Goal: Information Seeking & Learning: Check status

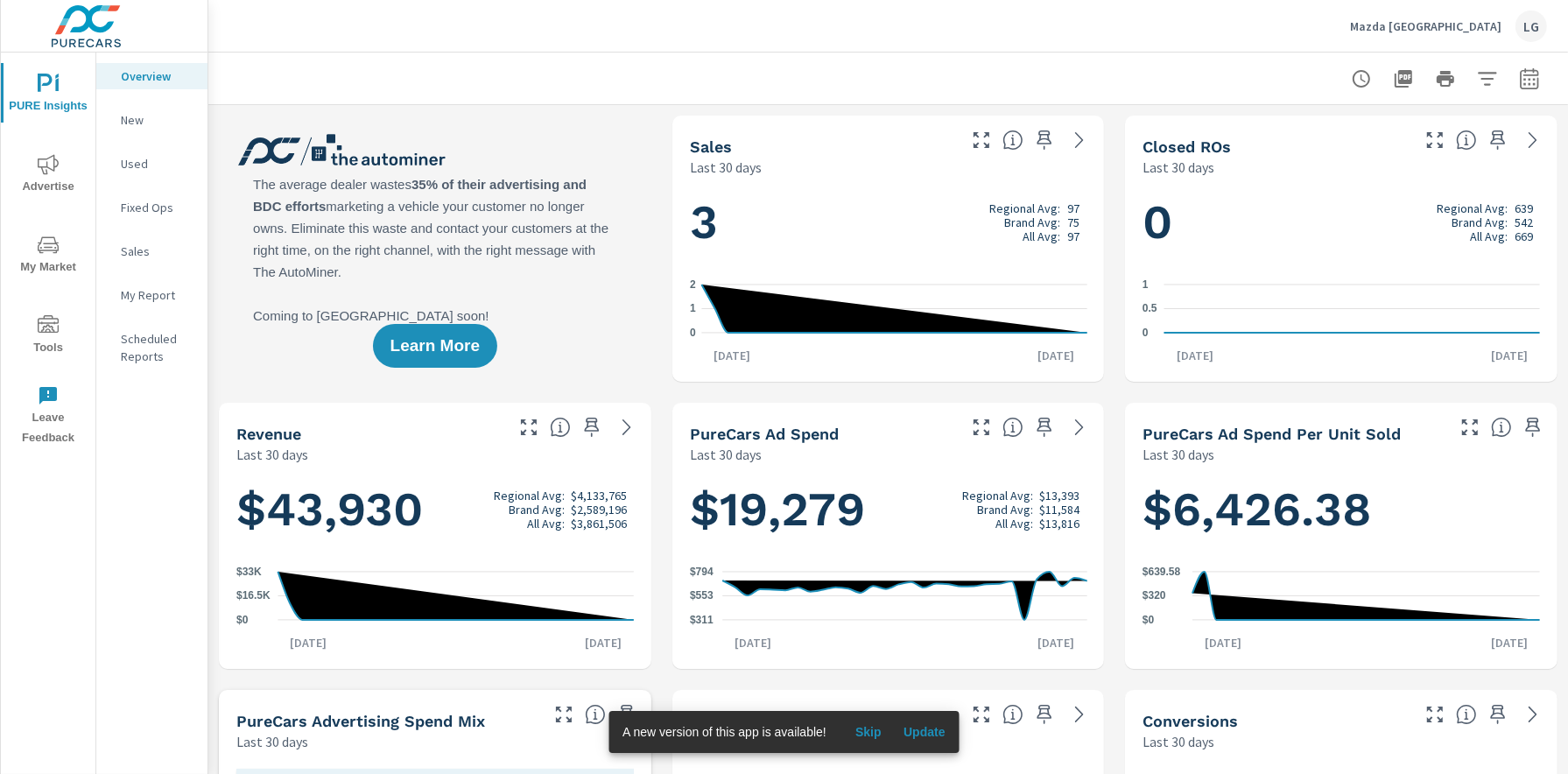
scroll to position [1, 0]
click at [40, 177] on span "Advertise" at bounding box center [47, 175] width 84 height 43
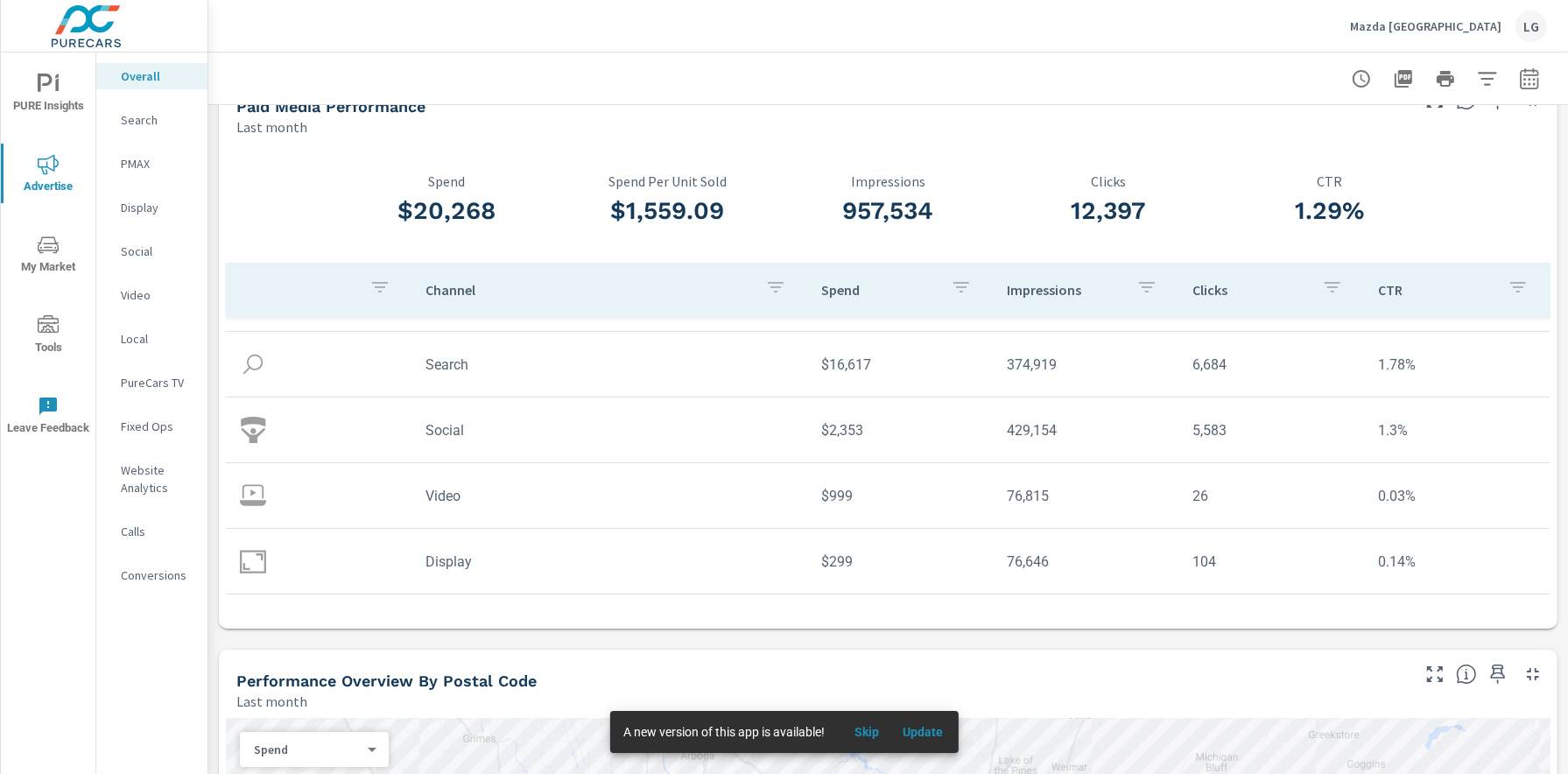
scroll to position [27, 0]
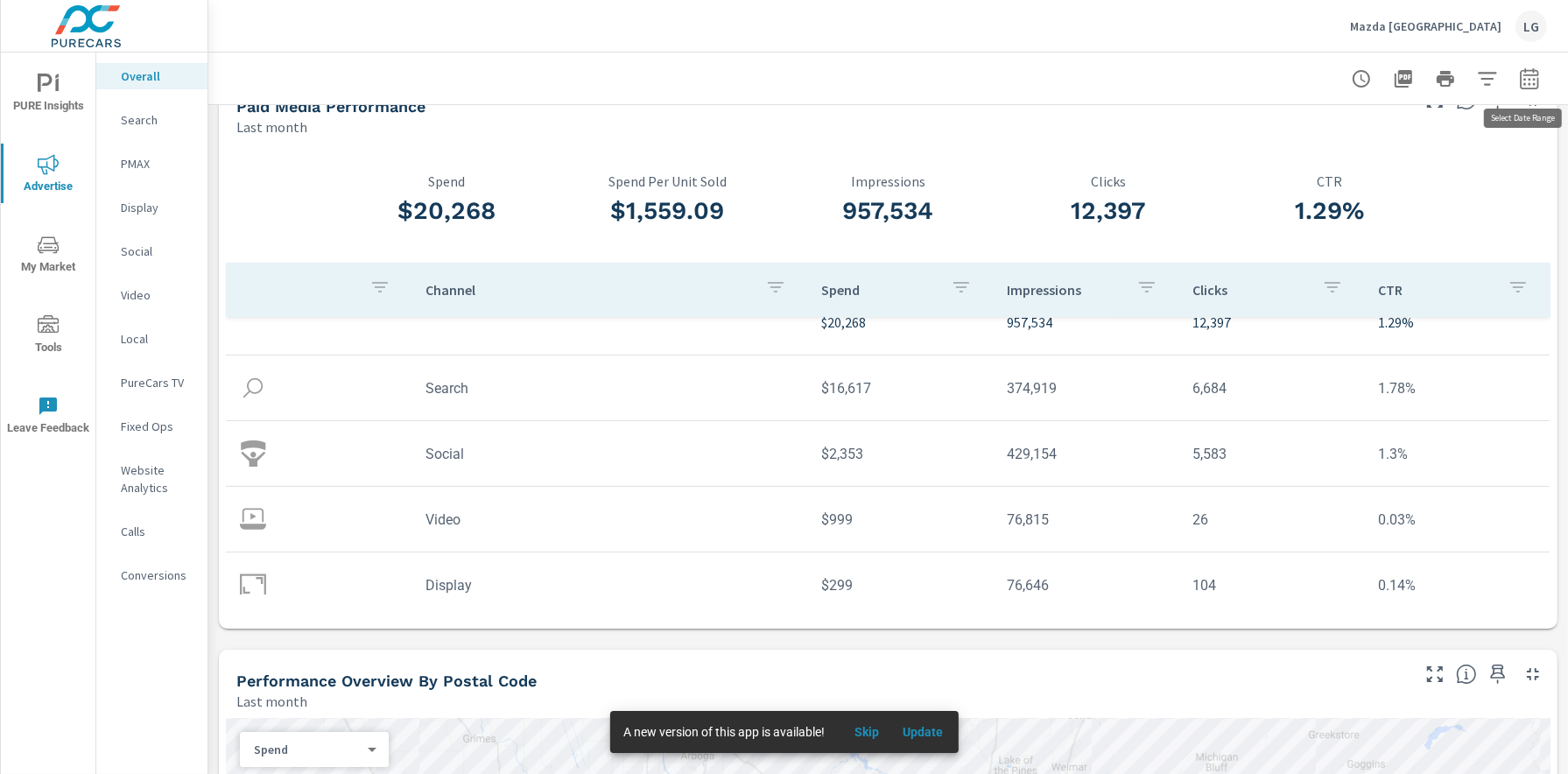
click at [1539, 82] on icon "button" at bounding box center [1529, 78] width 18 height 21
select select "Last month"
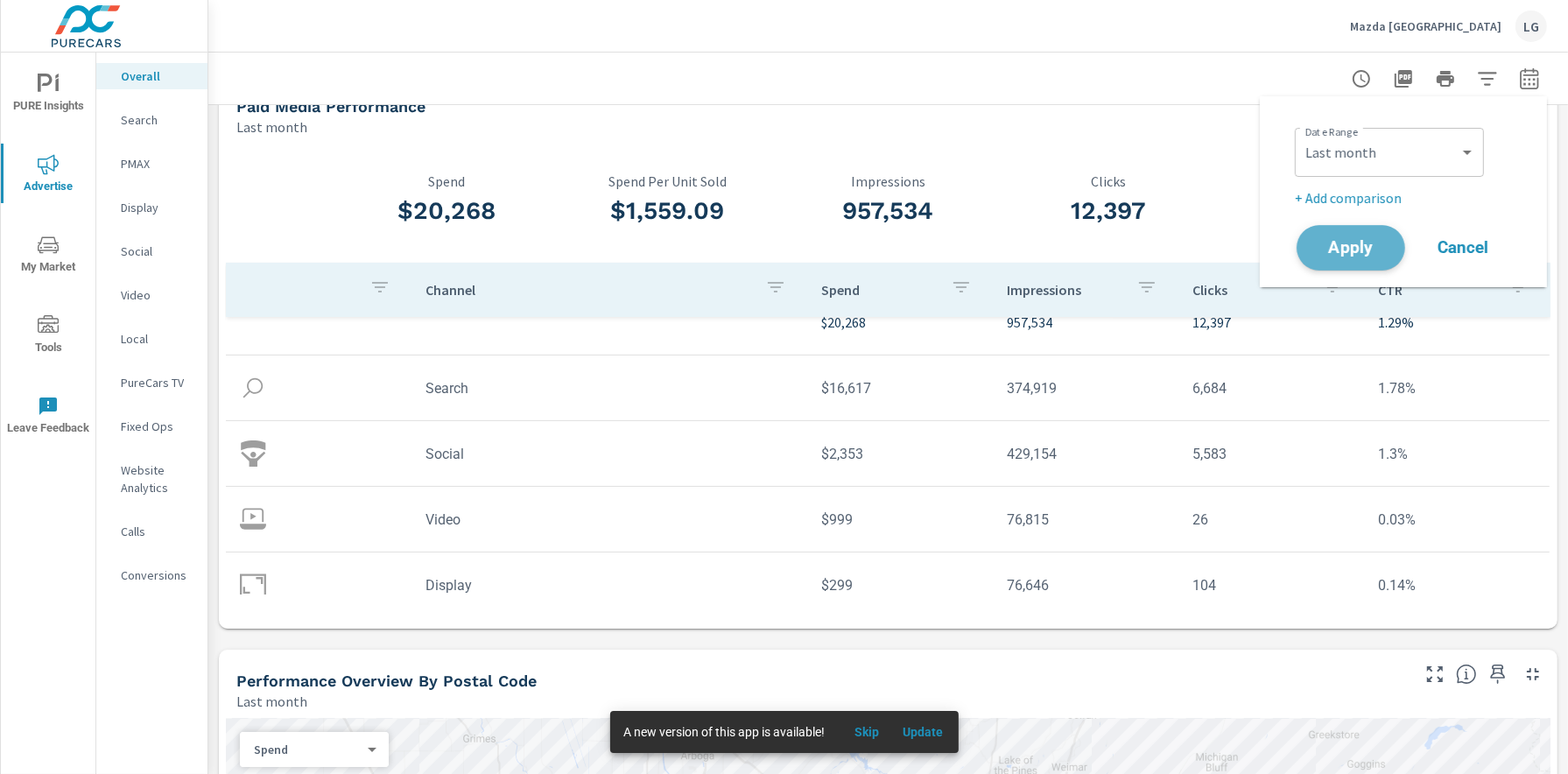
click at [1364, 263] on button "Apply" at bounding box center [1351, 247] width 108 height 46
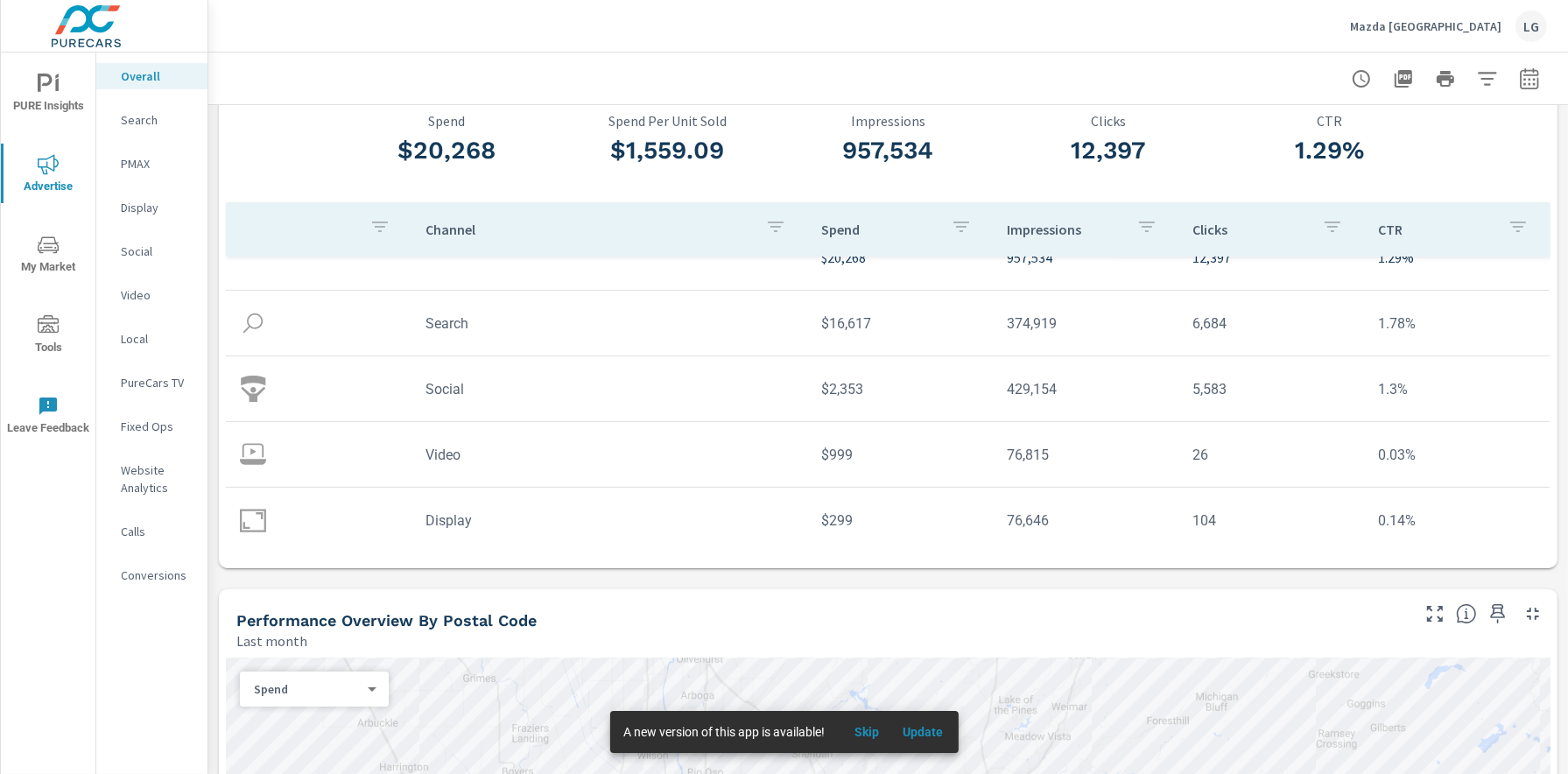
scroll to position [25, 0]
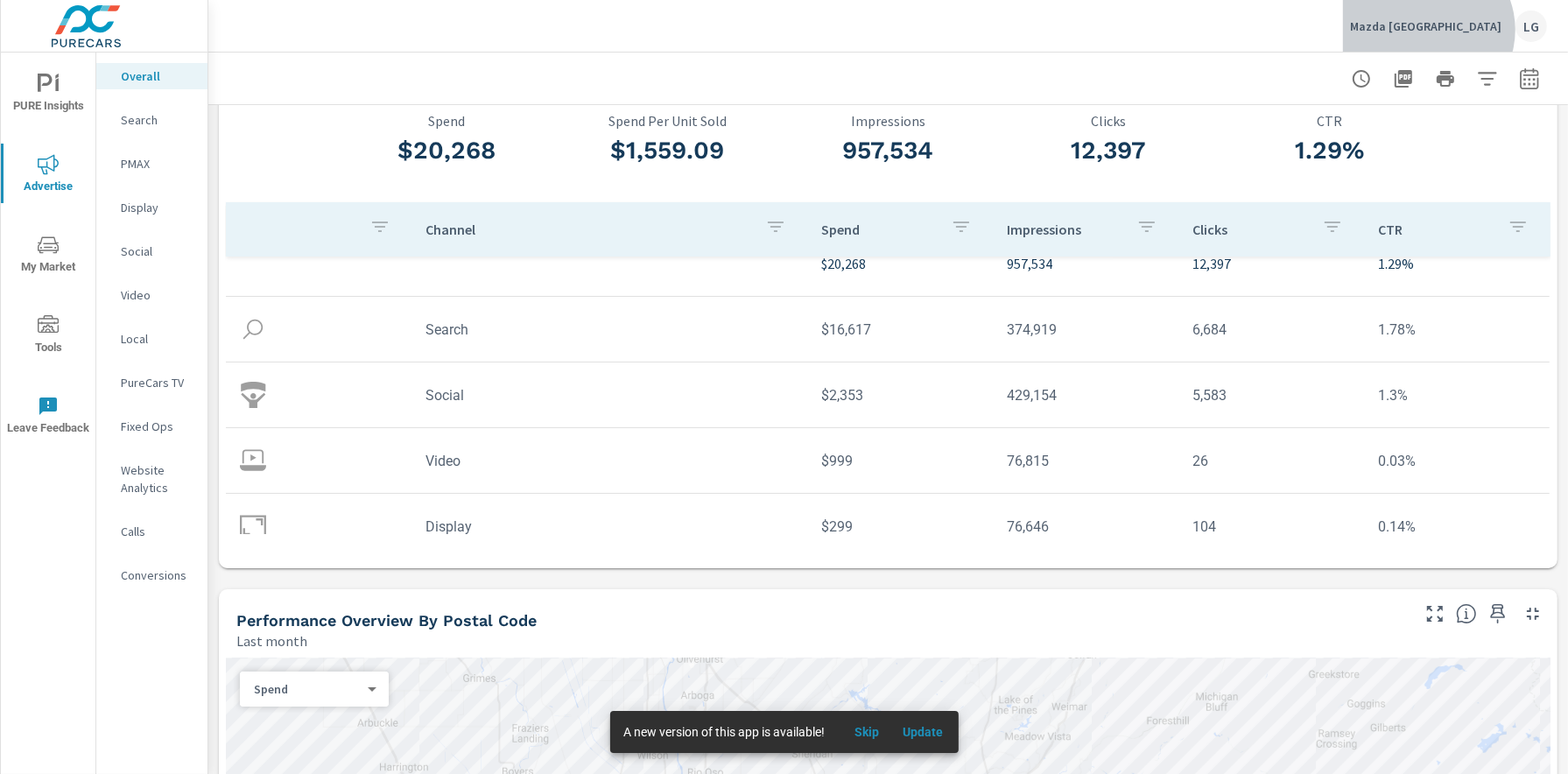
click at [1493, 30] on p "Mazda [GEOGRAPHIC_DATA]" at bounding box center [1426, 26] width 151 height 15
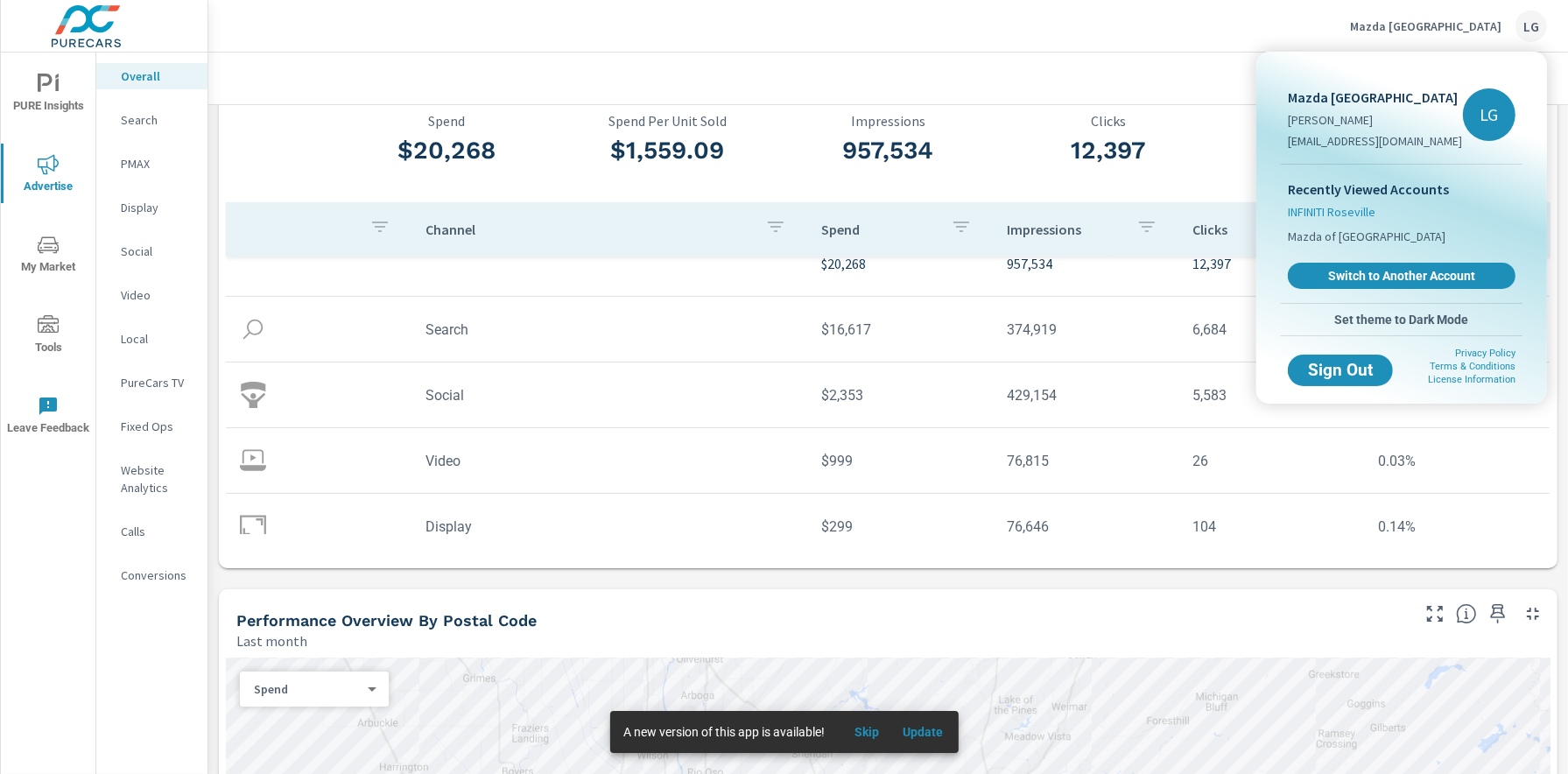
click at [1339, 212] on span "INFINITI Roseville" at bounding box center [1332, 212] width 87 height 17
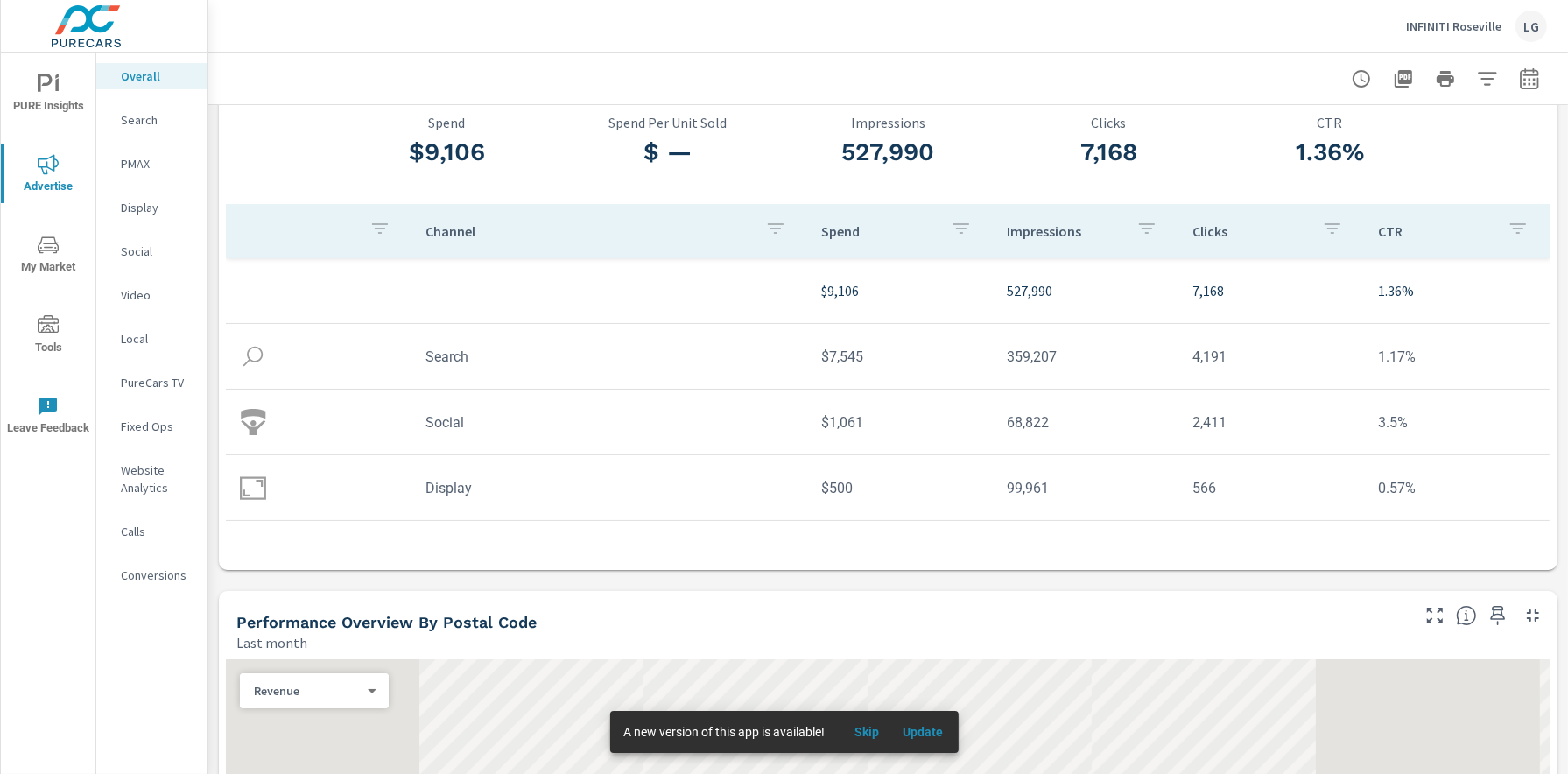
scroll to position [102, 0]
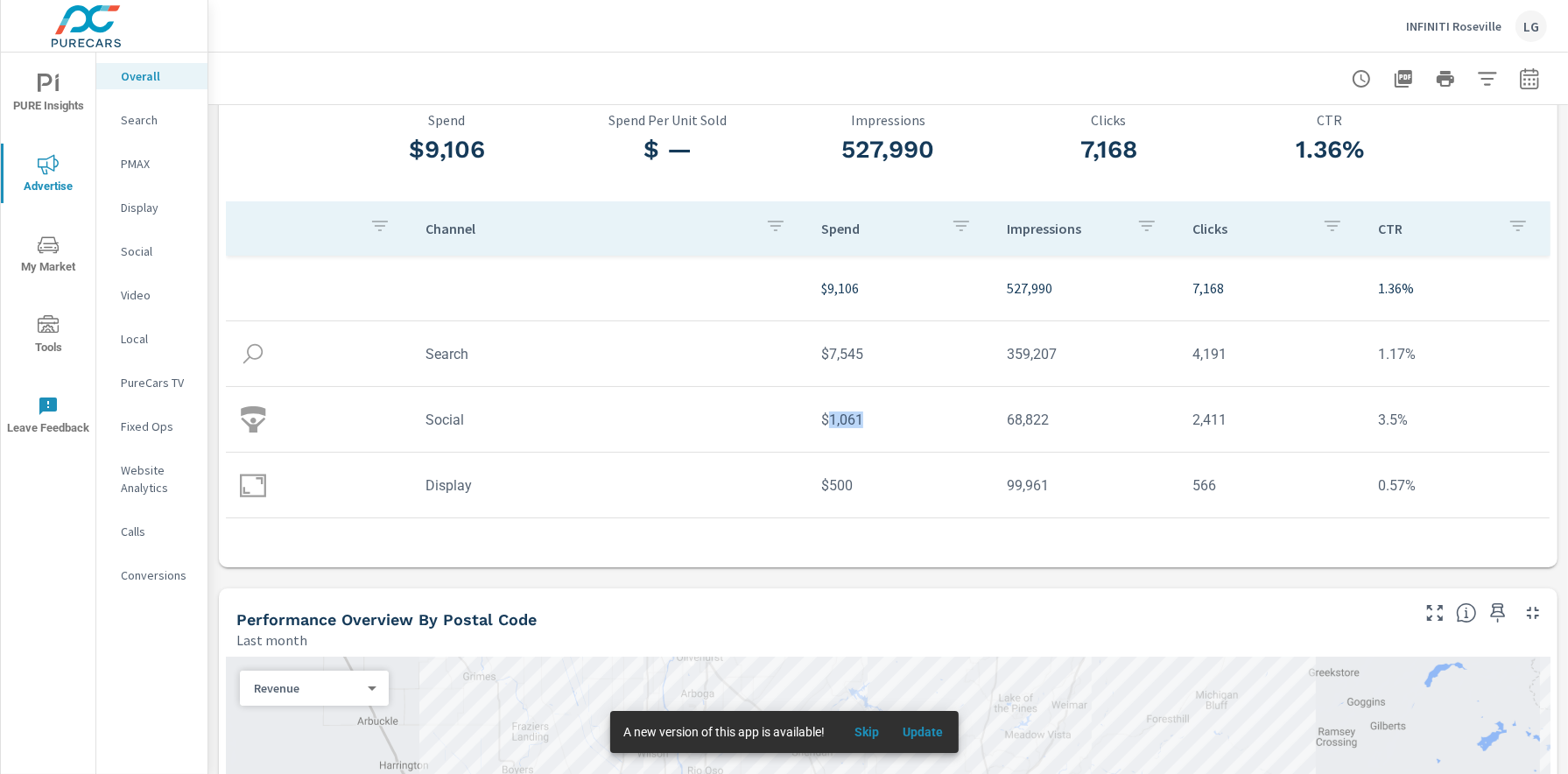
drag, startPoint x: 865, startPoint y: 421, endPoint x: 832, endPoint y: 421, distance: 33.0
click at [832, 421] on td "$1,061" at bounding box center [901, 419] width 186 height 45
copy td "1,061"
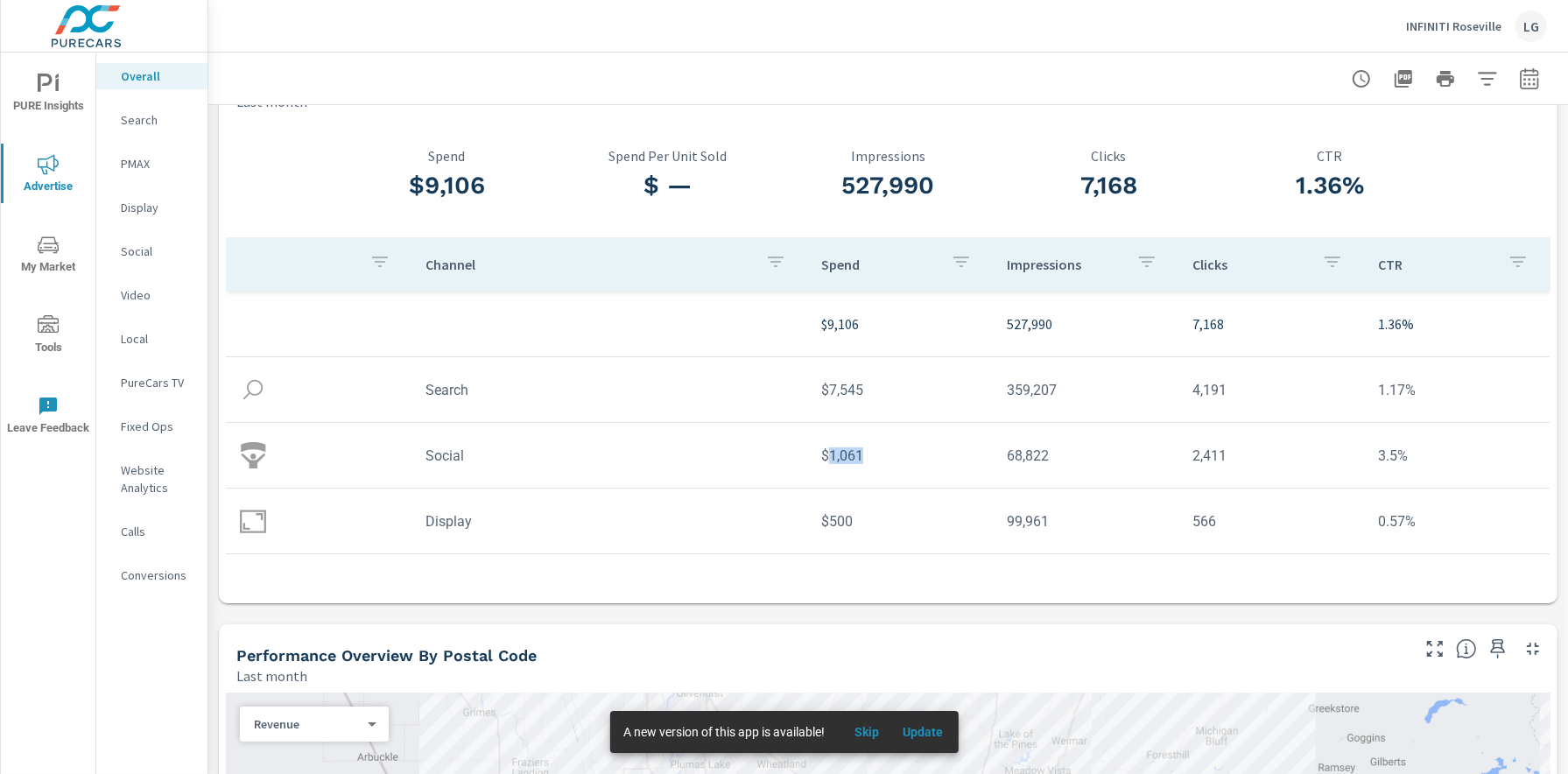
scroll to position [0, 0]
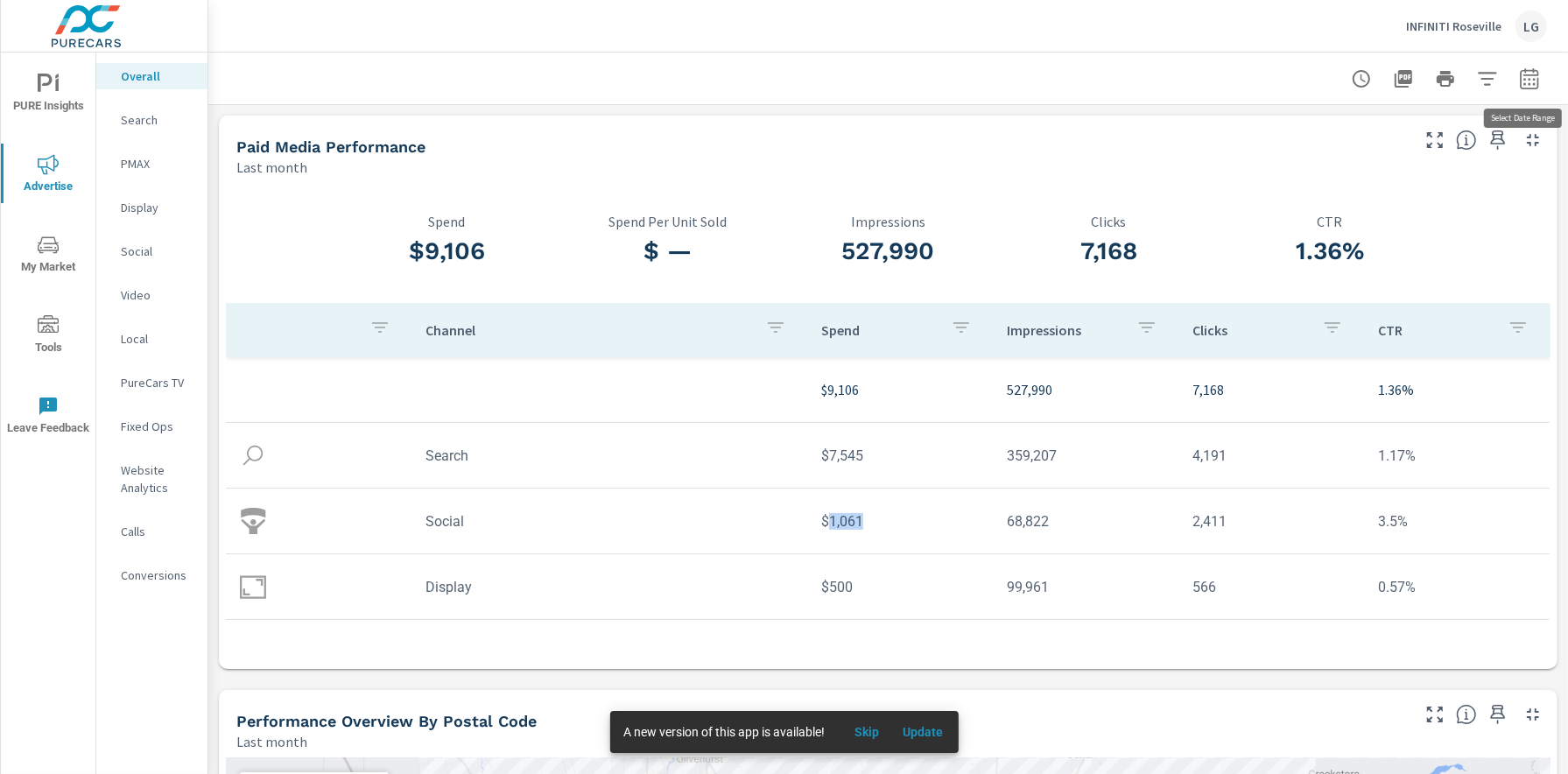
click at [1540, 87] on button "button" at bounding box center [1529, 78] width 35 height 35
select select "Last month"
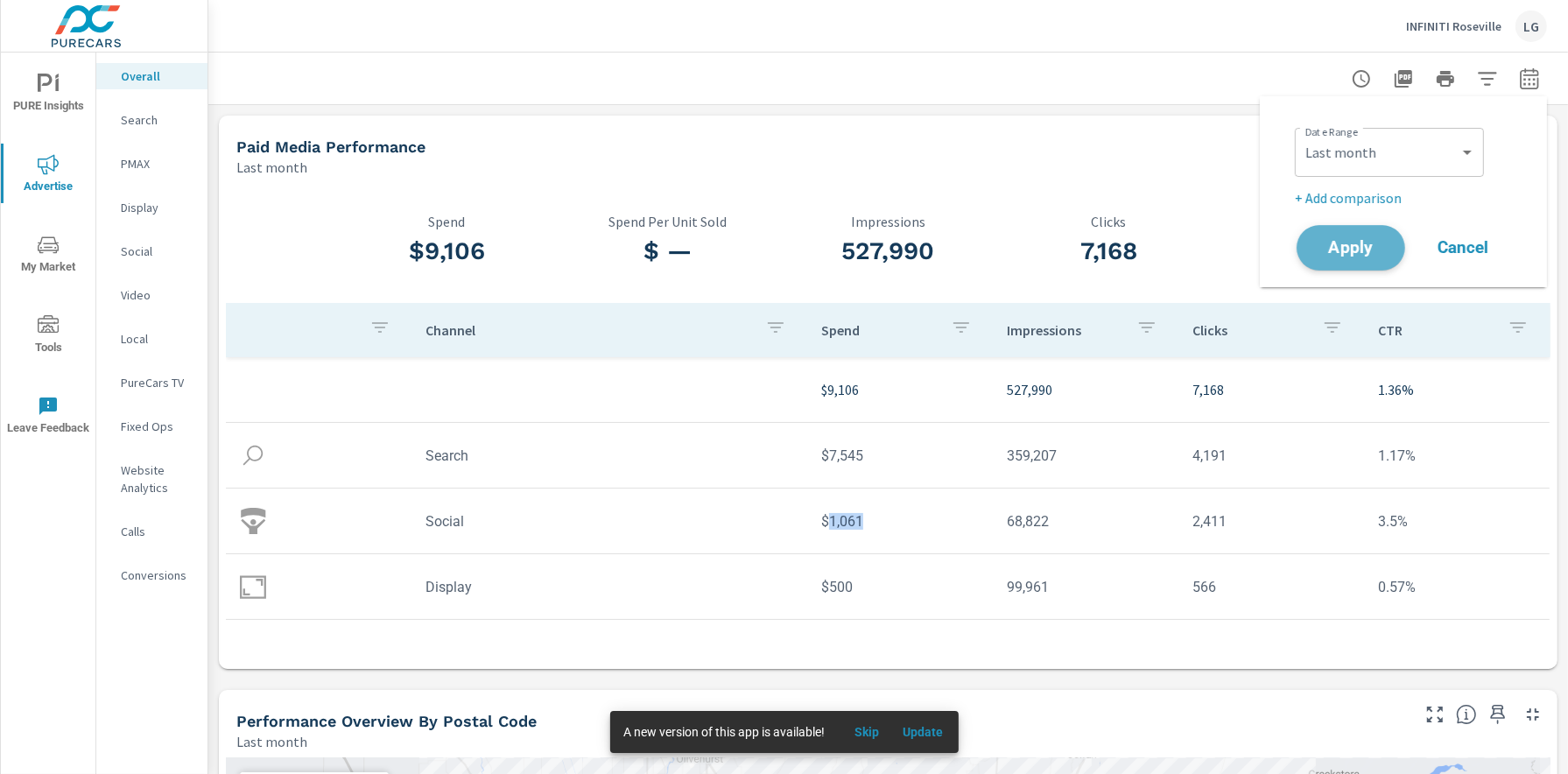
click at [1362, 256] on span "Apply" at bounding box center [1351, 248] width 72 height 16
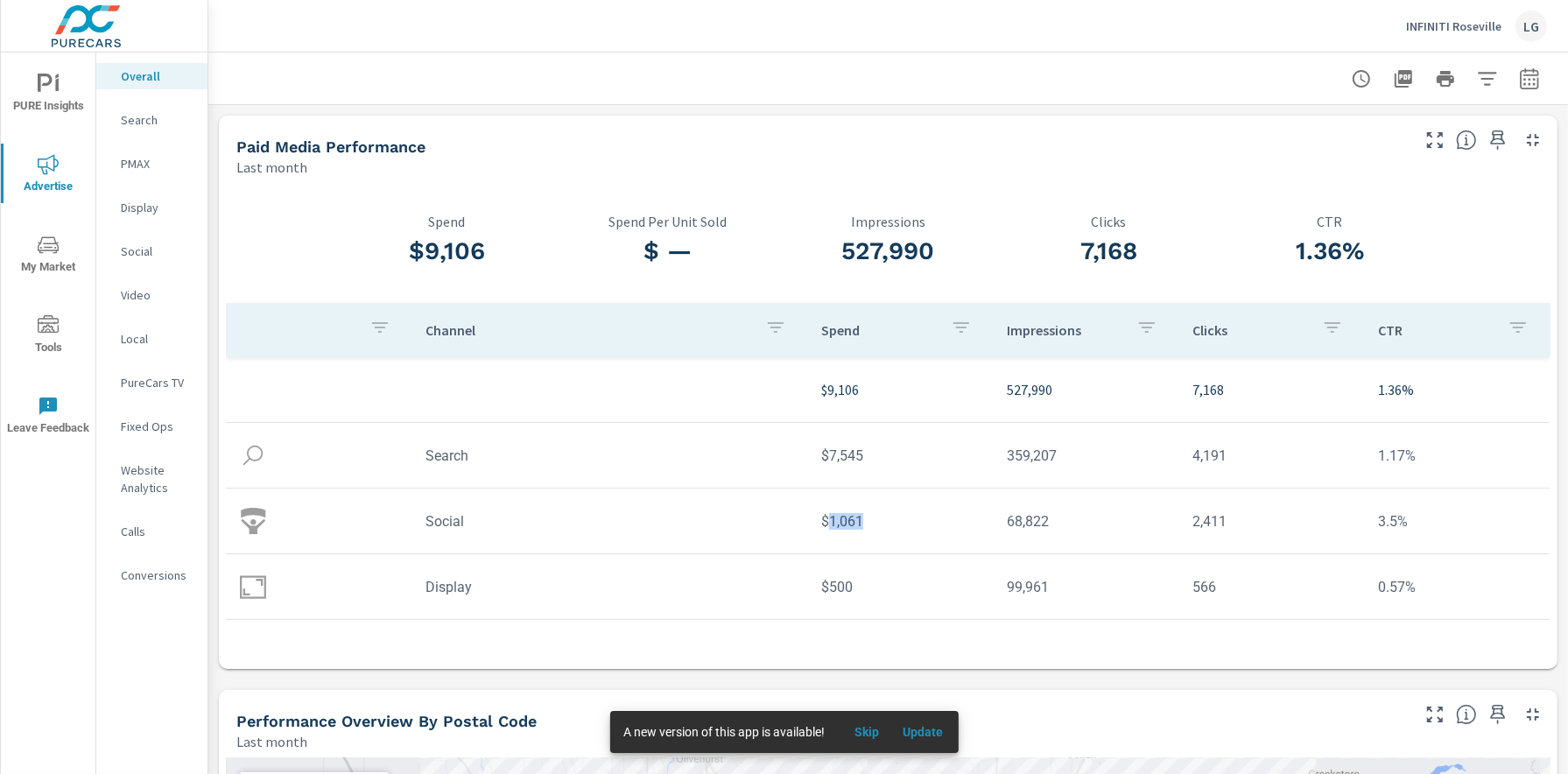
copy td "1,061"
